Goal: Navigation & Orientation: Find specific page/section

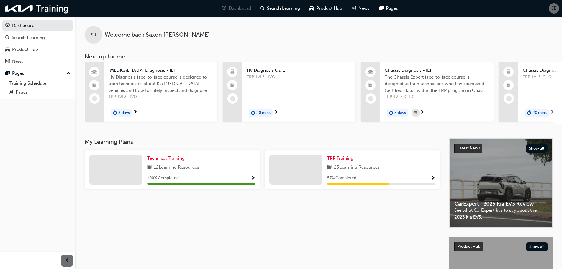
click at [413, 71] on span "Chassis Diagnosis - ILT" at bounding box center [436, 70] width 104 height 7
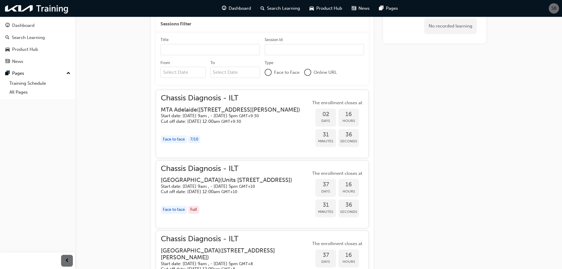
scroll to position [278, 0]
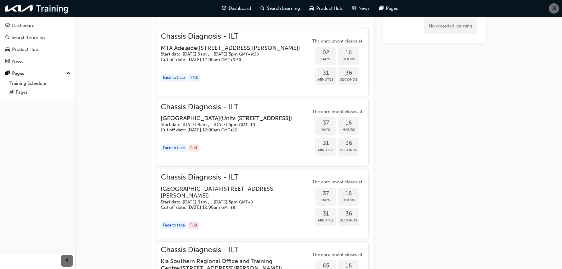
click at [256, 121] on h3 "[GEOGRAPHIC_DATA] ( [STREET_ADDRESS] )" at bounding box center [226, 118] width 131 height 7
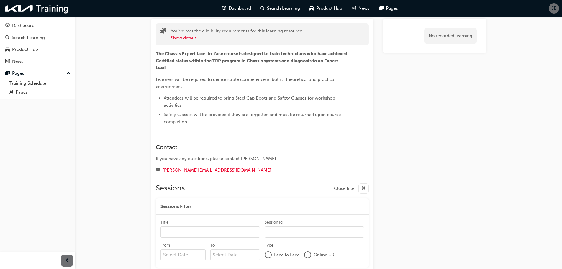
scroll to position [0, 0]
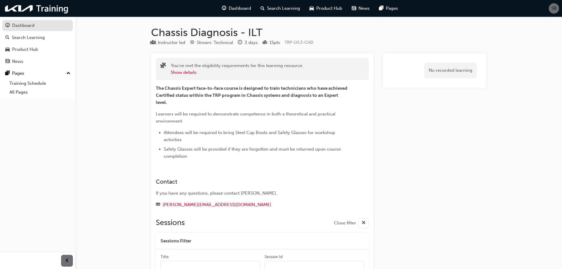
click at [48, 30] on link "Dashboard" at bounding box center [37, 25] width 70 height 11
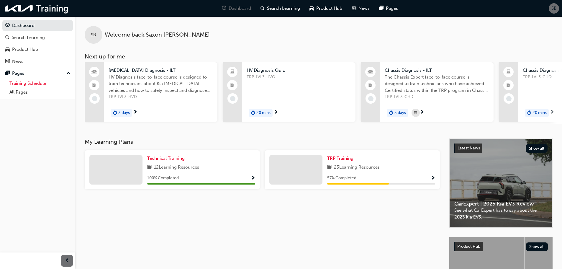
click at [34, 81] on link "Training Schedule" at bounding box center [40, 83] width 66 height 9
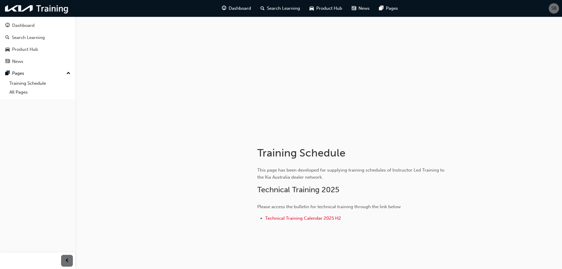
scroll to position [11, 0]
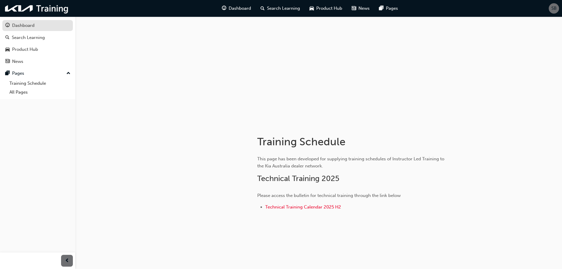
click at [59, 24] on div "Dashboard" at bounding box center [37, 25] width 65 height 7
